Goal: Information Seeking & Learning: Learn about a topic

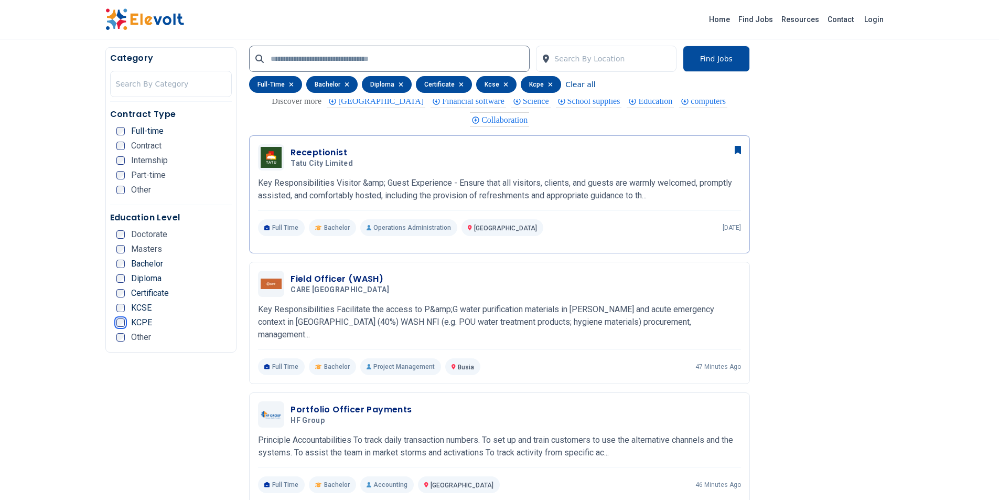
scroll to position [944, 0]
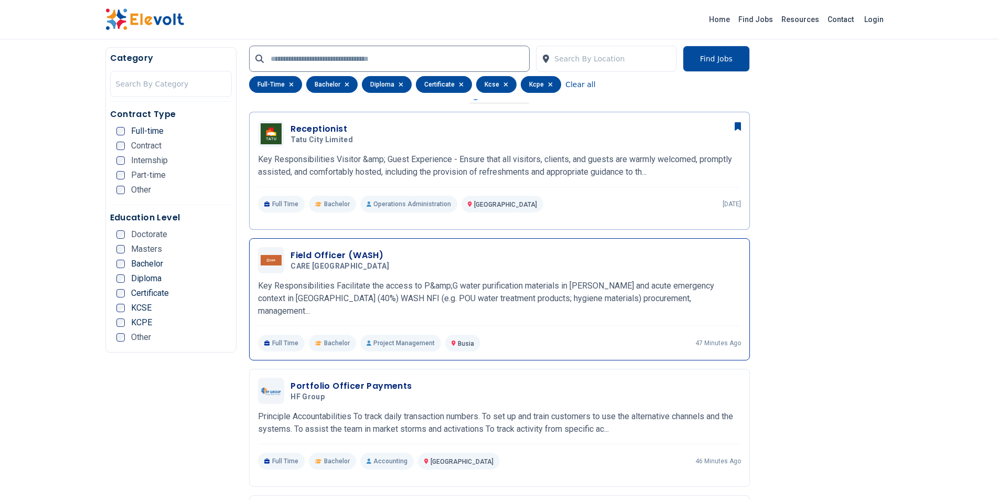
click at [557, 304] on p "Key Responsibilities Facilitate the access to P&amp;G water purification materi…" at bounding box center [499, 298] width 483 height 38
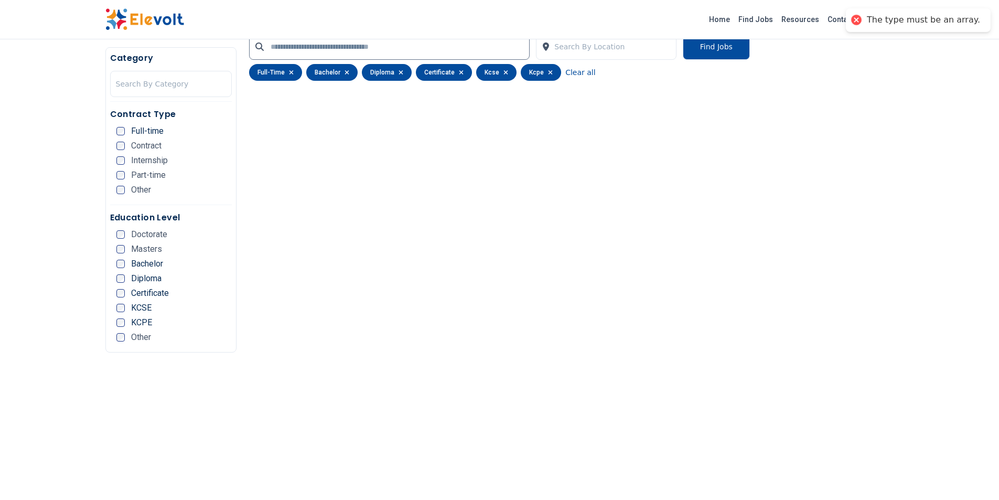
scroll to position [210, 0]
